Goal: Find specific page/section: Find specific page/section

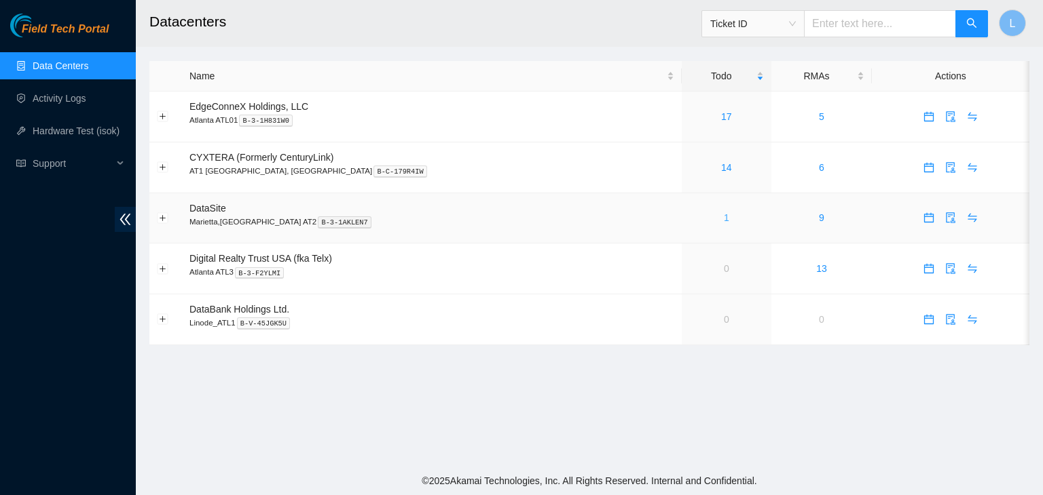
click at [724, 221] on link "1" at bounding box center [726, 217] width 5 height 11
